Goal: Information Seeking & Learning: Learn about a topic

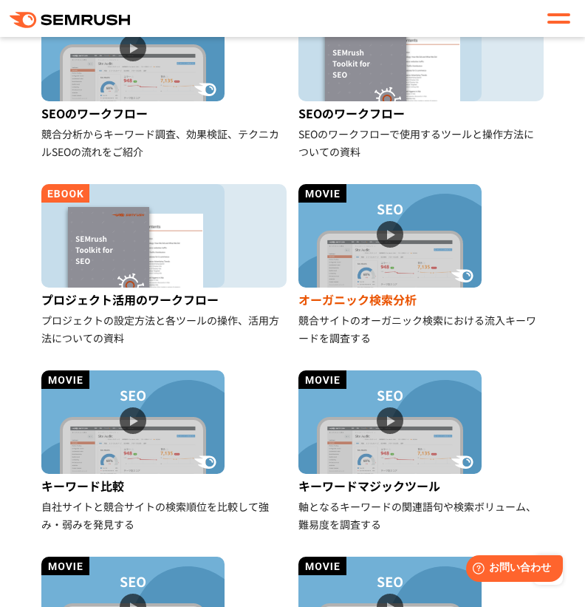
click at [312, 247] on img at bounding box center [390, 235] width 183 height 103
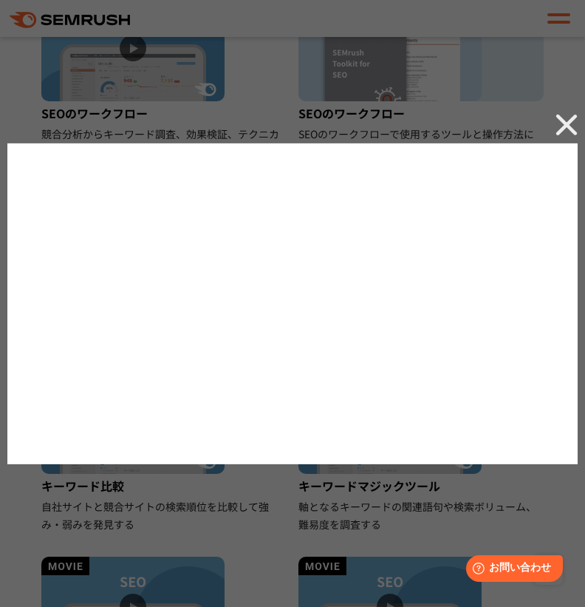
click at [566, 119] on img at bounding box center [567, 124] width 22 height 22
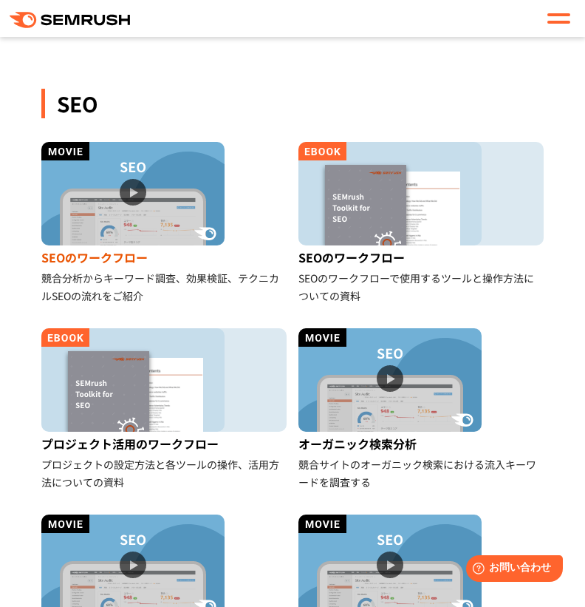
scroll to position [222, 0]
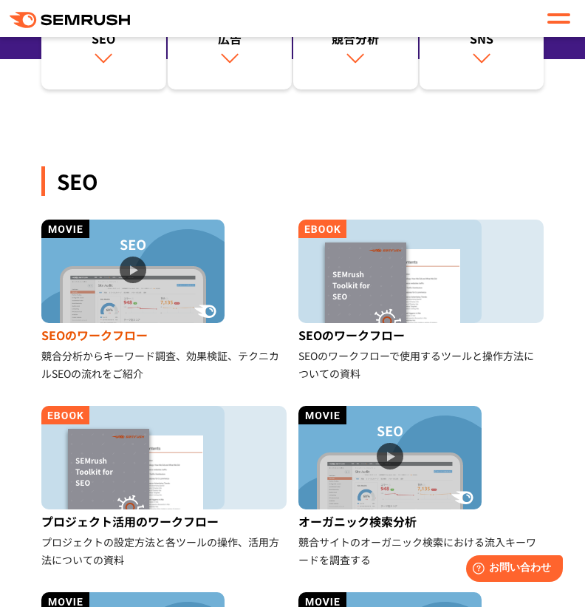
click at [210, 246] on img at bounding box center [132, 271] width 183 height 103
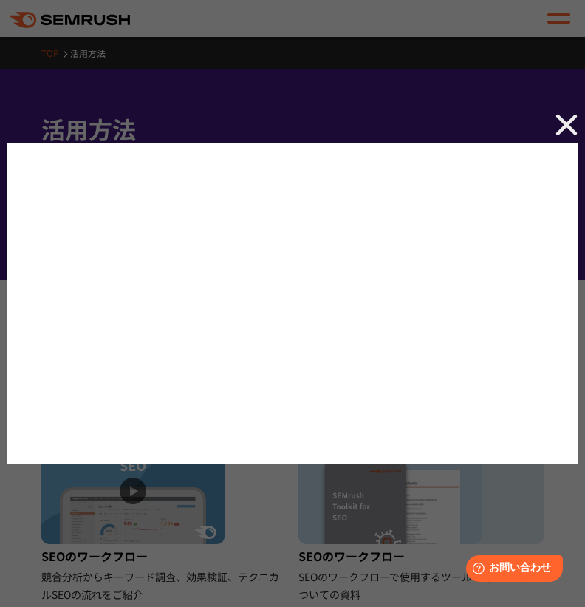
scroll to position [0, 0]
click at [257, 523] on div at bounding box center [292, 303] width 585 height 607
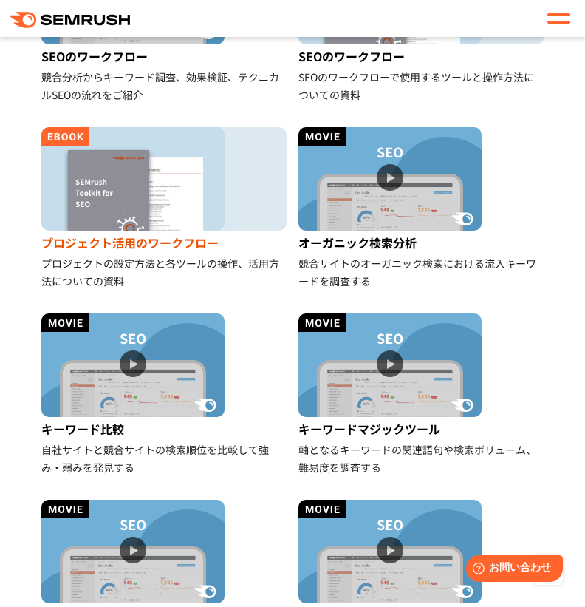
scroll to position [296, 0]
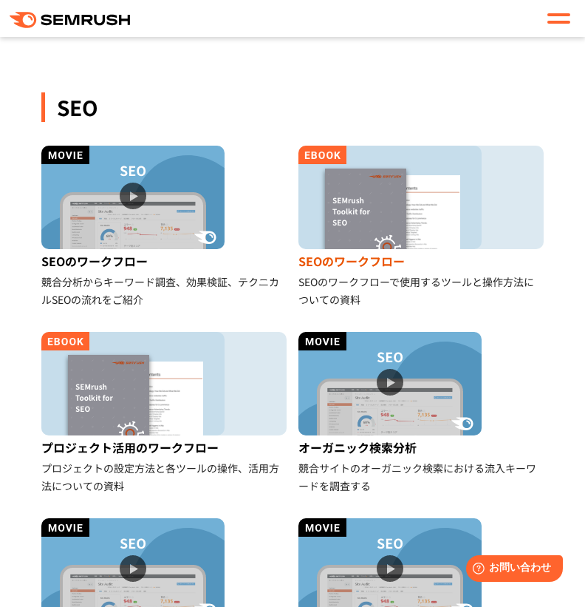
click at [373, 197] on img at bounding box center [390, 197] width 183 height 103
